Goal: Complete application form: Complete application form

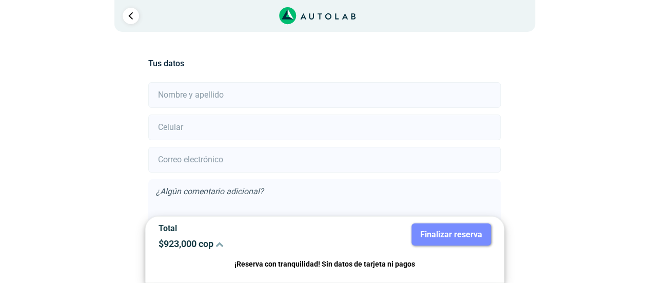
click at [253, 109] on form "Acepto la Política de Datos Personales , las Condiciones del Servicio y autoriz…" at bounding box center [324, 176] width 352 height 190
click at [253, 99] on input "text" at bounding box center [324, 95] width 352 height 26
drag, startPoint x: 190, startPoint y: 92, endPoint x: 58, endPoint y: 93, distance: 131.3
click at [58, 93] on div "Llevo mi carro [GEOGRAPHIC_DATA] Lugar del Servicio Sede CARS GT RETAIL a Calle…" at bounding box center [325, 187] width 616 height 310
type input "[PERSON_NAME]"
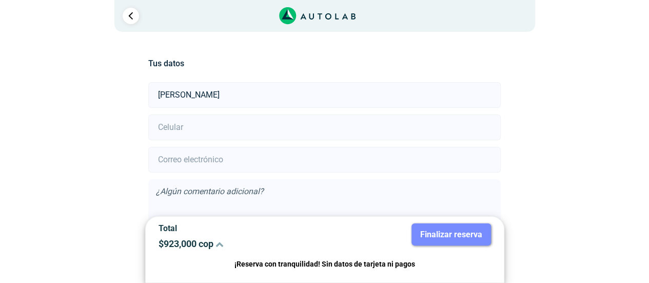
click at [179, 156] on input "email" at bounding box center [324, 160] width 352 height 26
type input "[EMAIL_ADDRESS][DOMAIN_NAME]"
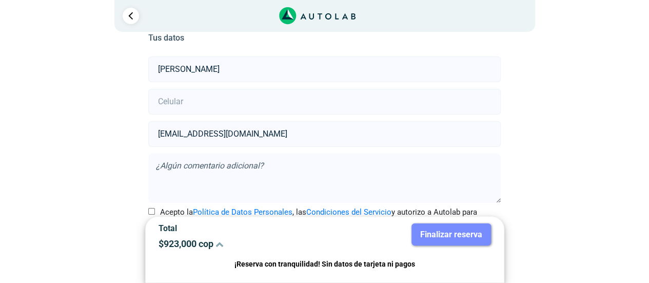
scroll to position [58, 0]
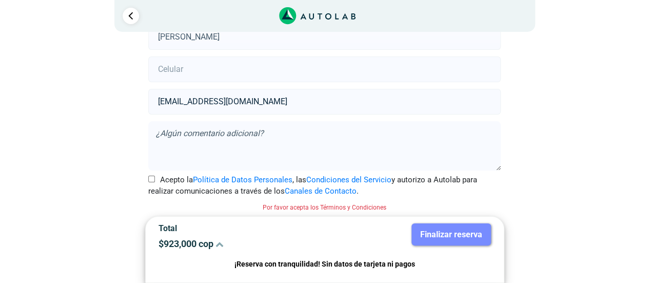
click at [150, 174] on label "Acepto la Política de Datos Personales , las Condiciones del Servicio y autoriz…" at bounding box center [324, 185] width 352 height 23
click at [150, 175] on input "Acepto la Política de Datos Personales , las Condiciones del Servicio y autoriz…" at bounding box center [151, 178] width 7 height 7
checkbox input "true"
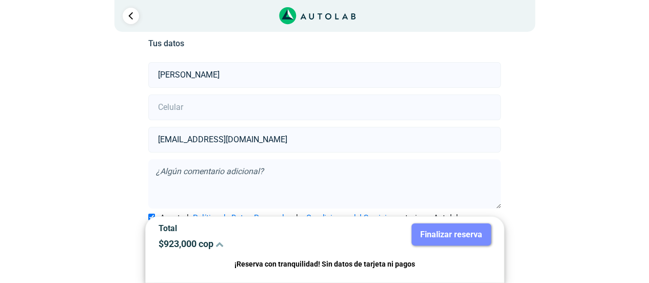
scroll to position [0, 0]
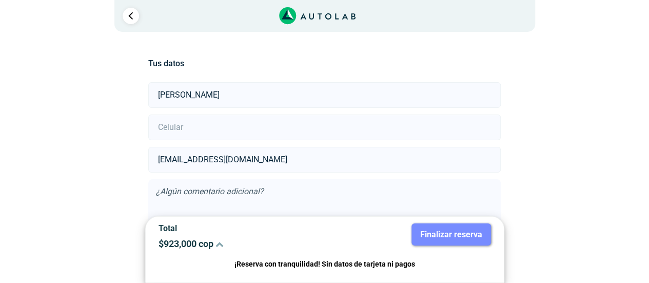
click at [280, 127] on input "number" at bounding box center [324, 127] width 352 height 26
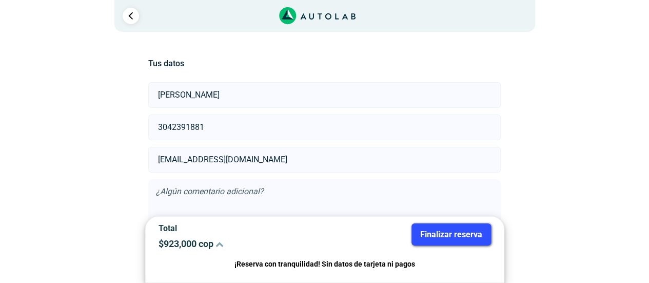
type input "3042391881"
drag, startPoint x: 427, startPoint y: 231, endPoint x: 448, endPoint y: 230, distance: 21.1
click at [427, 231] on button "Finalizar reserva" at bounding box center [451, 234] width 80 height 22
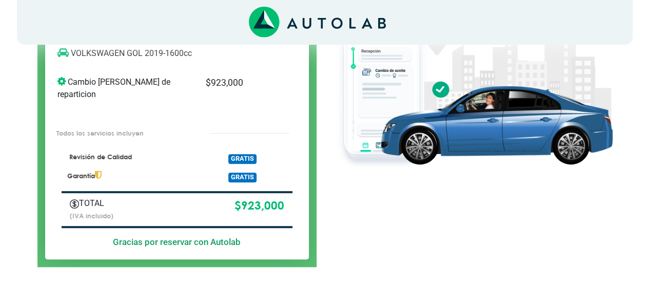
scroll to position [143, 0]
